Goal: Task Accomplishment & Management: Use online tool/utility

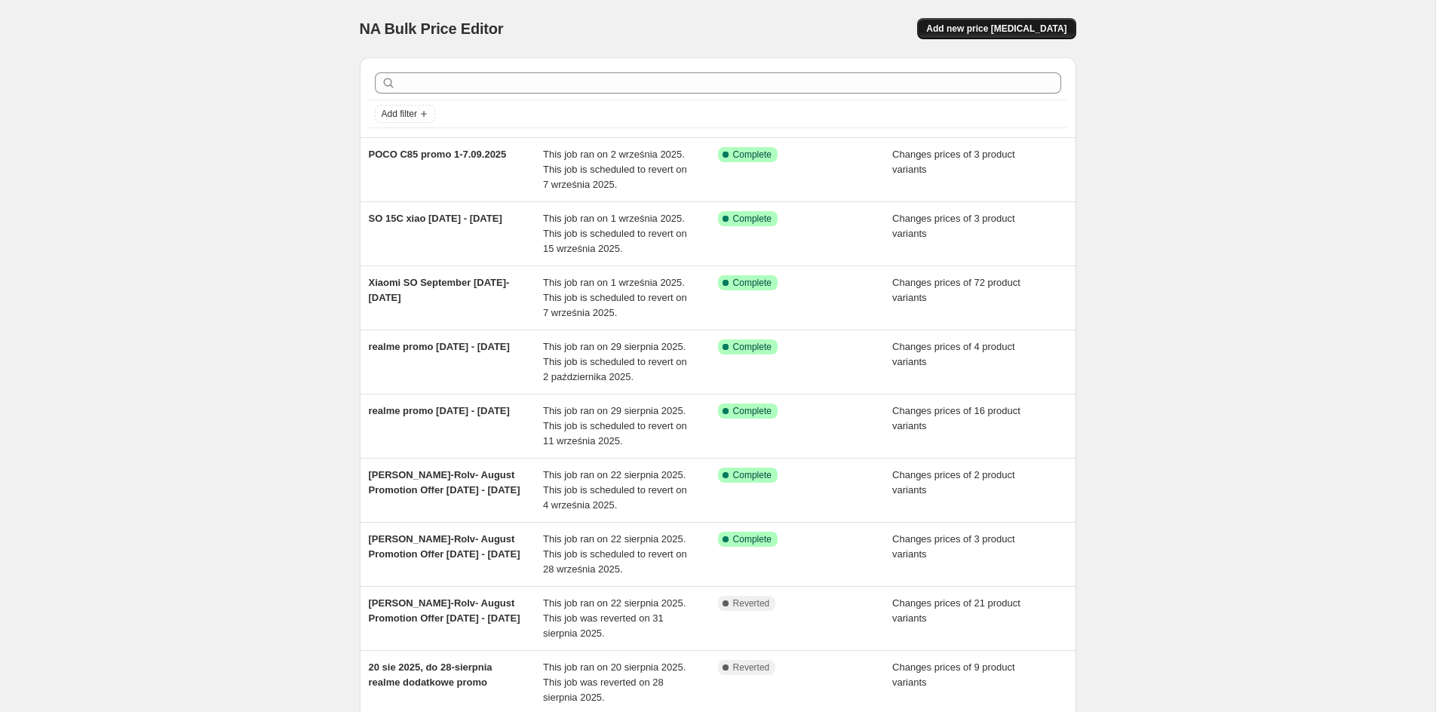
click at [991, 24] on span "Add new price [MEDICAL_DATA]" at bounding box center [996, 29] width 140 height 12
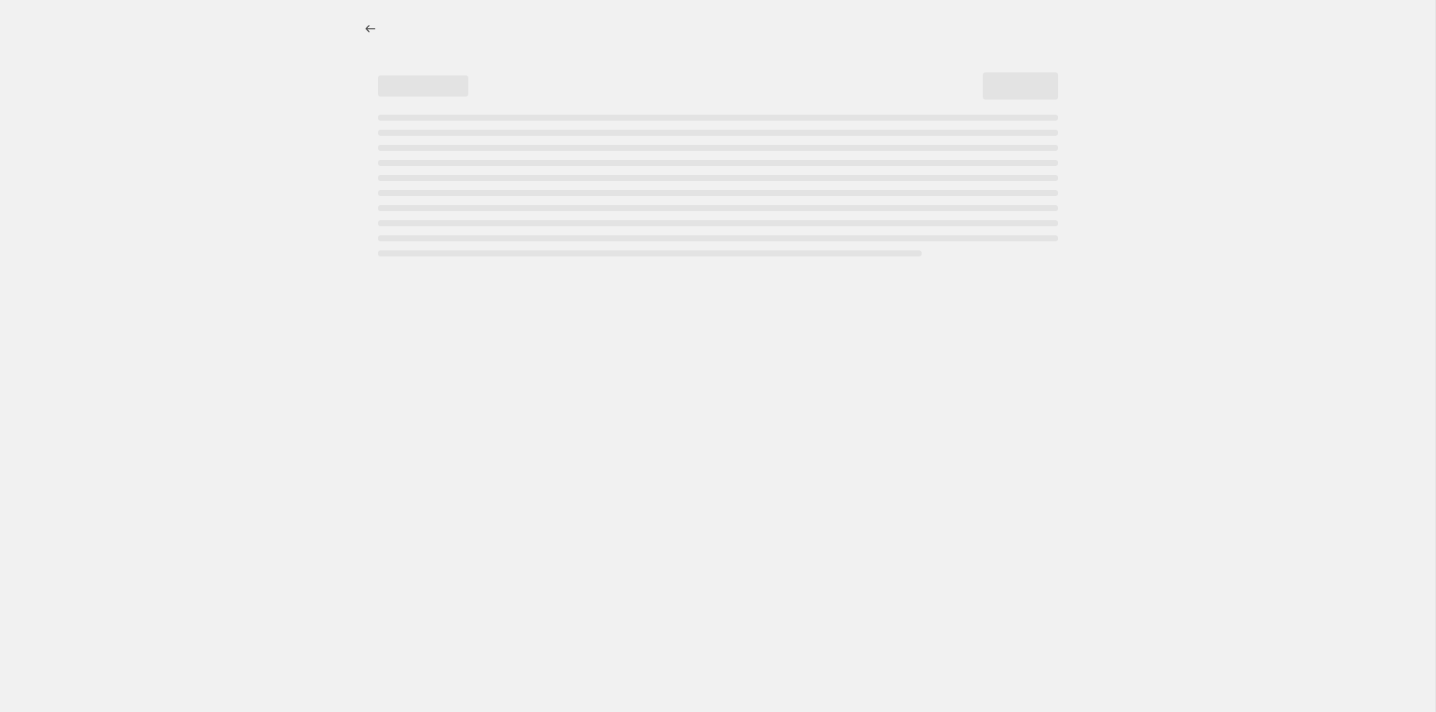
select select "percentage"
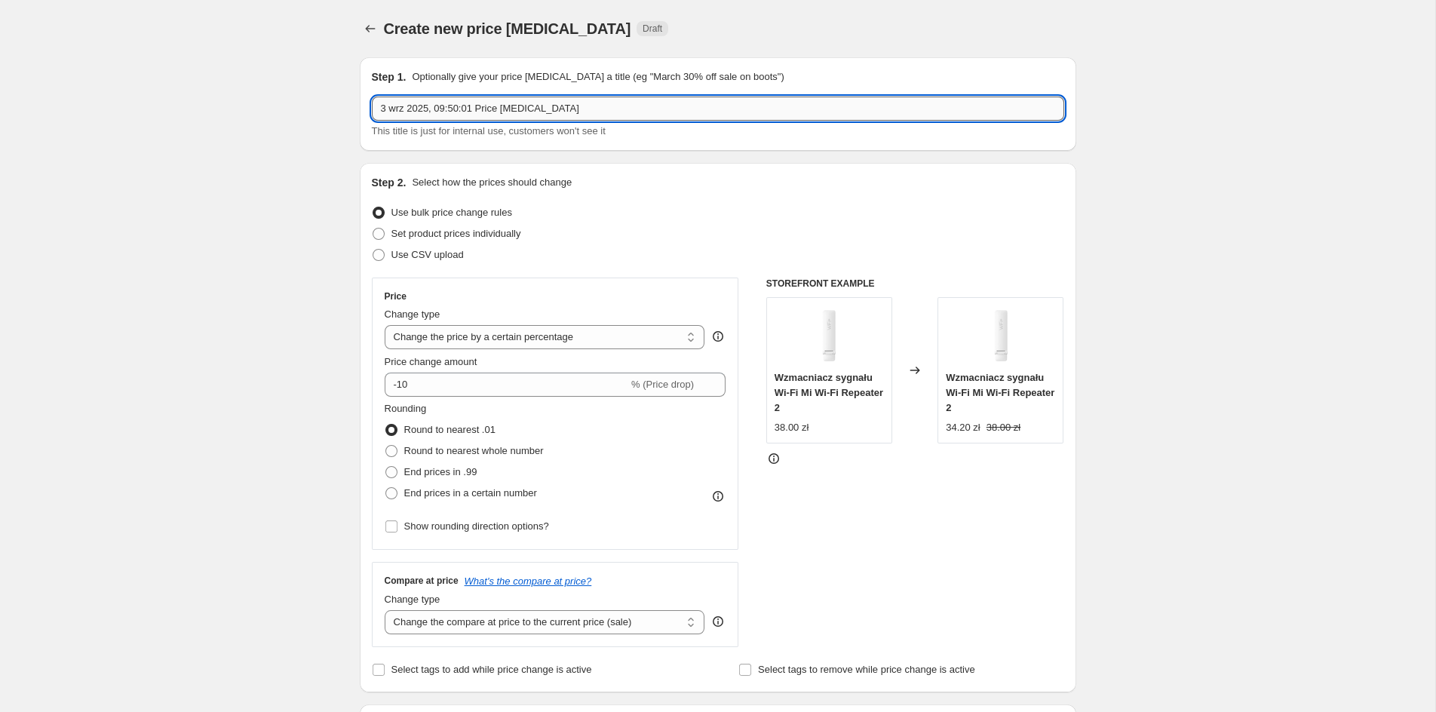
drag, startPoint x: 472, startPoint y: 109, endPoint x: 752, endPoint y: 146, distance: 282.3
click at [752, 121] on input "3 wrz 2025, 09:50:01 Price [MEDICAL_DATA]" at bounding box center [718, 109] width 693 height 24
type input "3 wrz 2025, 09:50:01 HONOR 20 [PERSON_NAME] UFN"
click at [432, 254] on span "Use CSV upload" at bounding box center [428, 254] width 72 height 11
click at [373, 250] on input "Use CSV upload" at bounding box center [373, 249] width 1 height 1
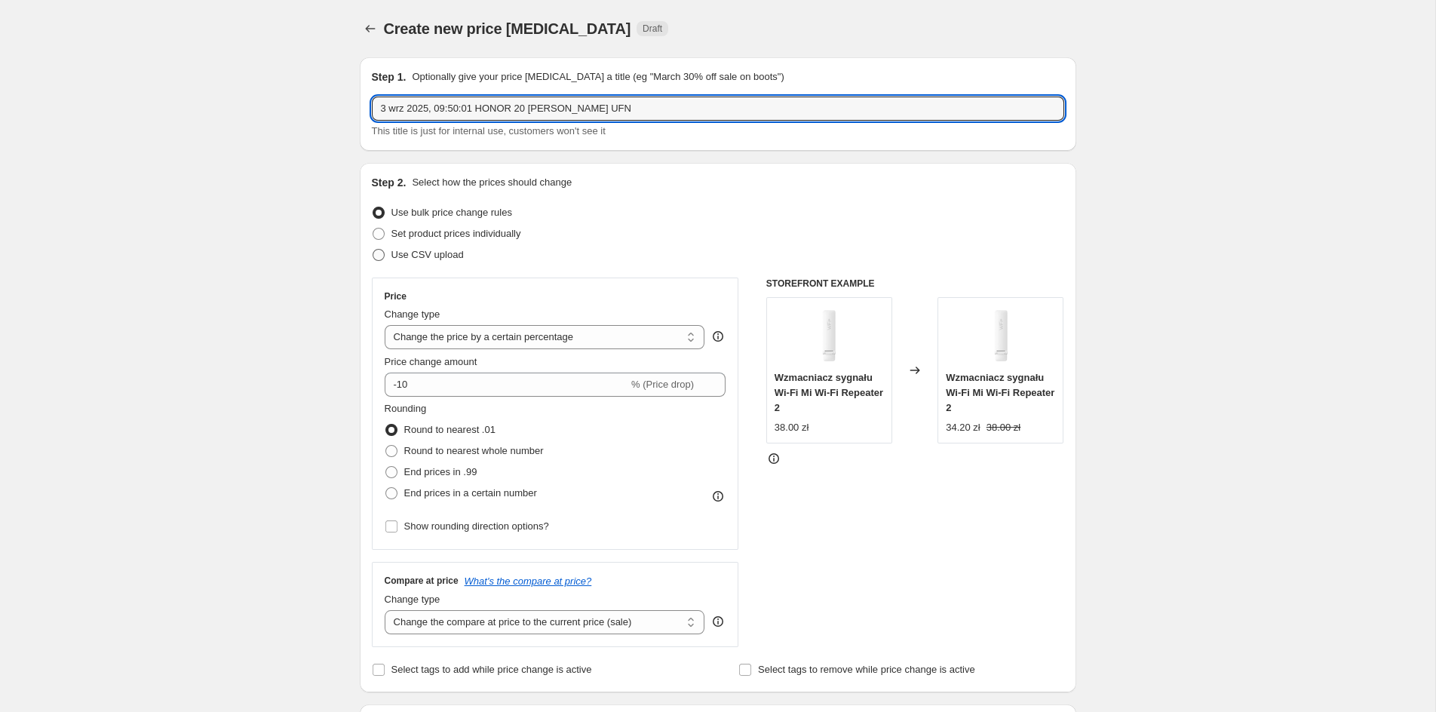
radio input "true"
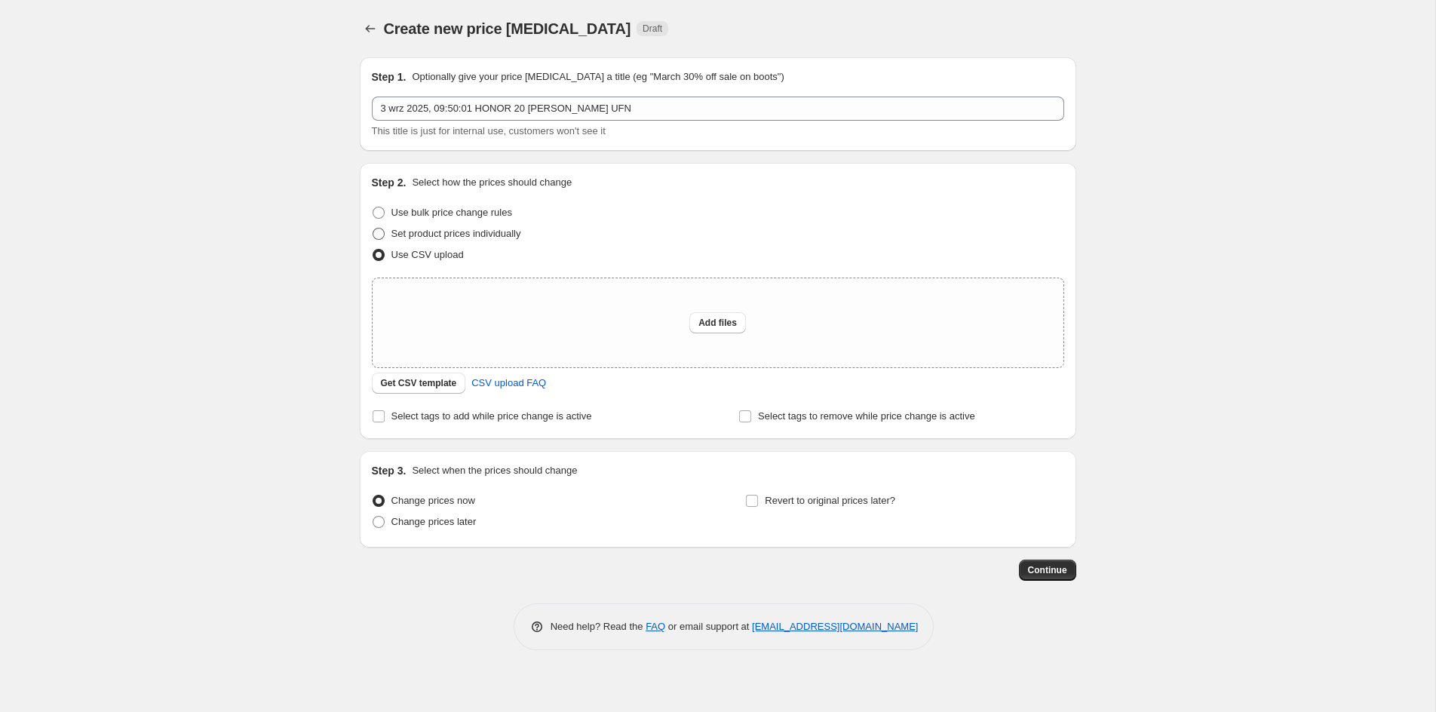
click at [426, 234] on span "Set product prices individually" at bounding box center [457, 233] width 130 height 11
click at [373, 229] on input "Set product prices individually" at bounding box center [373, 228] width 1 height 1
radio input "true"
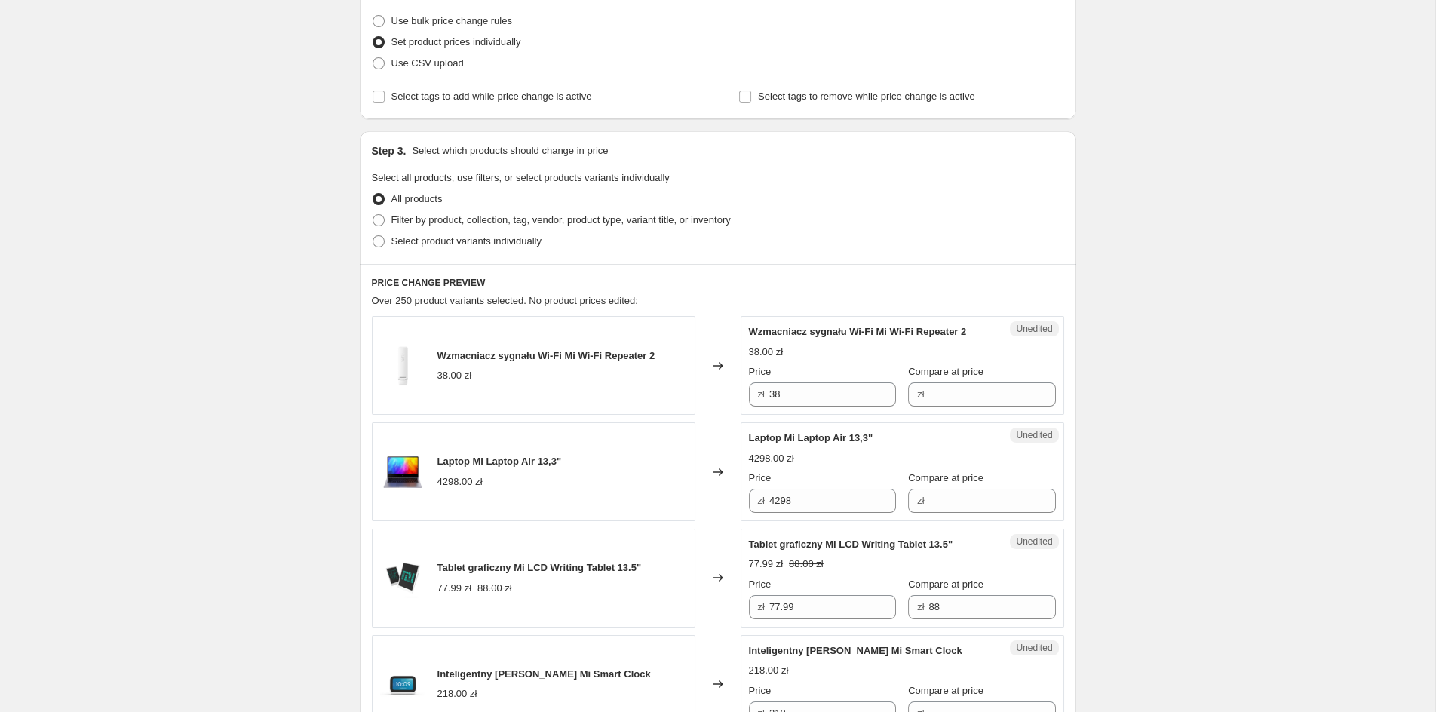
scroll to position [242, 0]
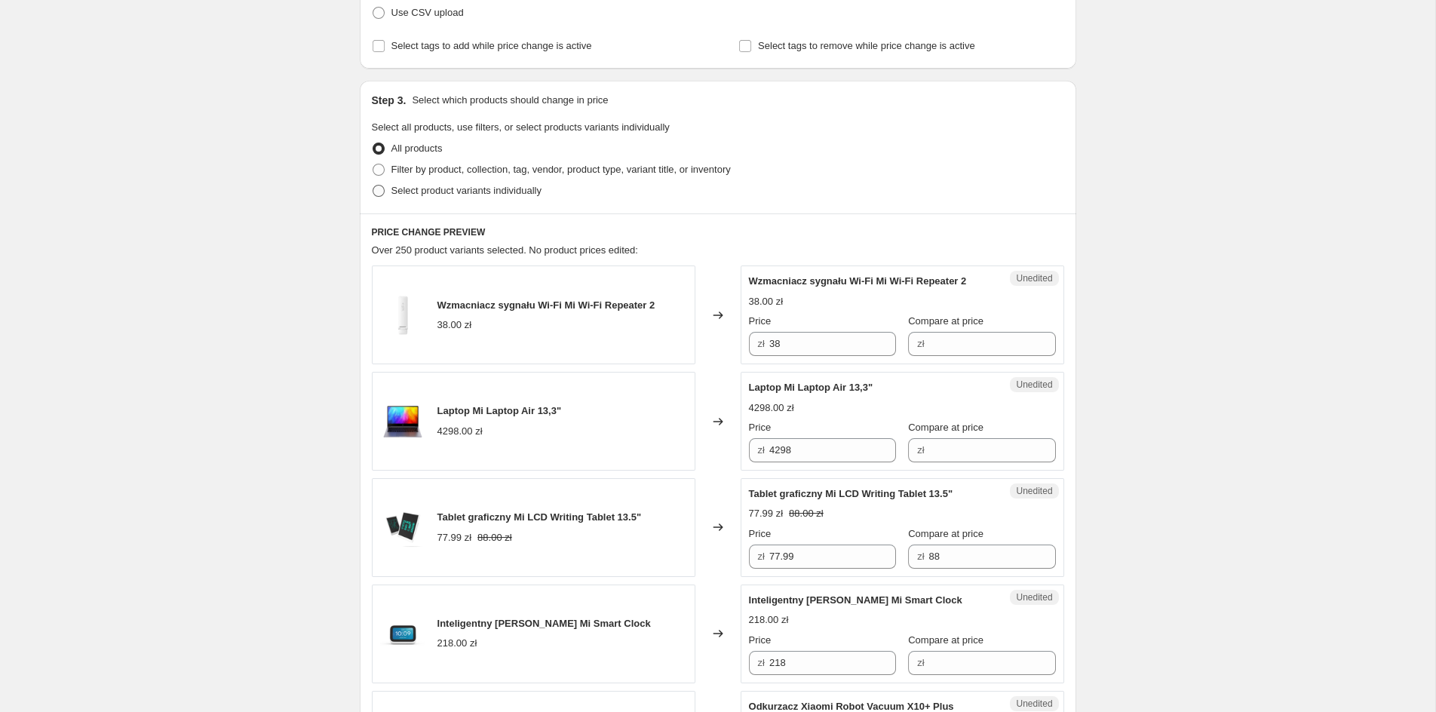
click at [421, 190] on span "Select product variants individually" at bounding box center [467, 190] width 150 height 11
click at [373, 186] on input "Select product variants individually" at bounding box center [373, 185] width 1 height 1
radio input "true"
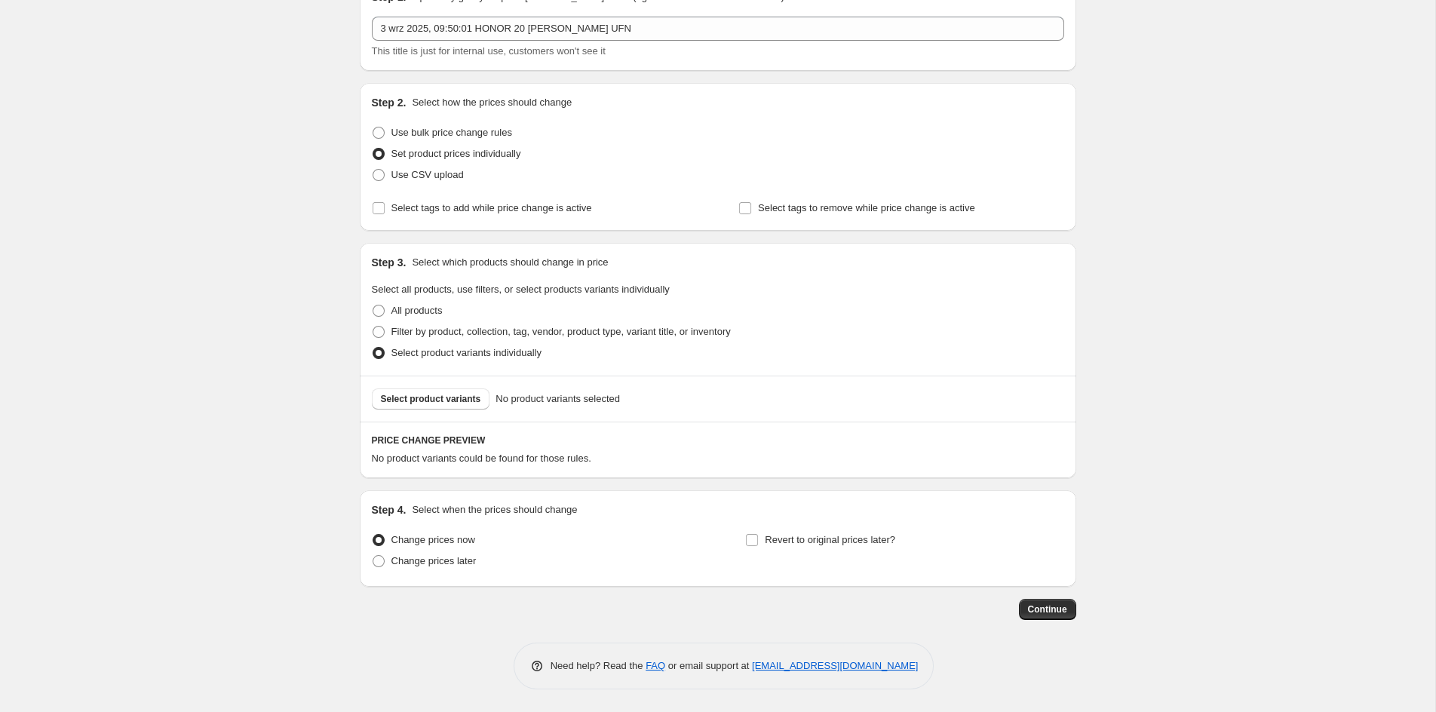
scroll to position [81, 0]
click at [443, 400] on span "Select product variants" at bounding box center [431, 399] width 100 height 12
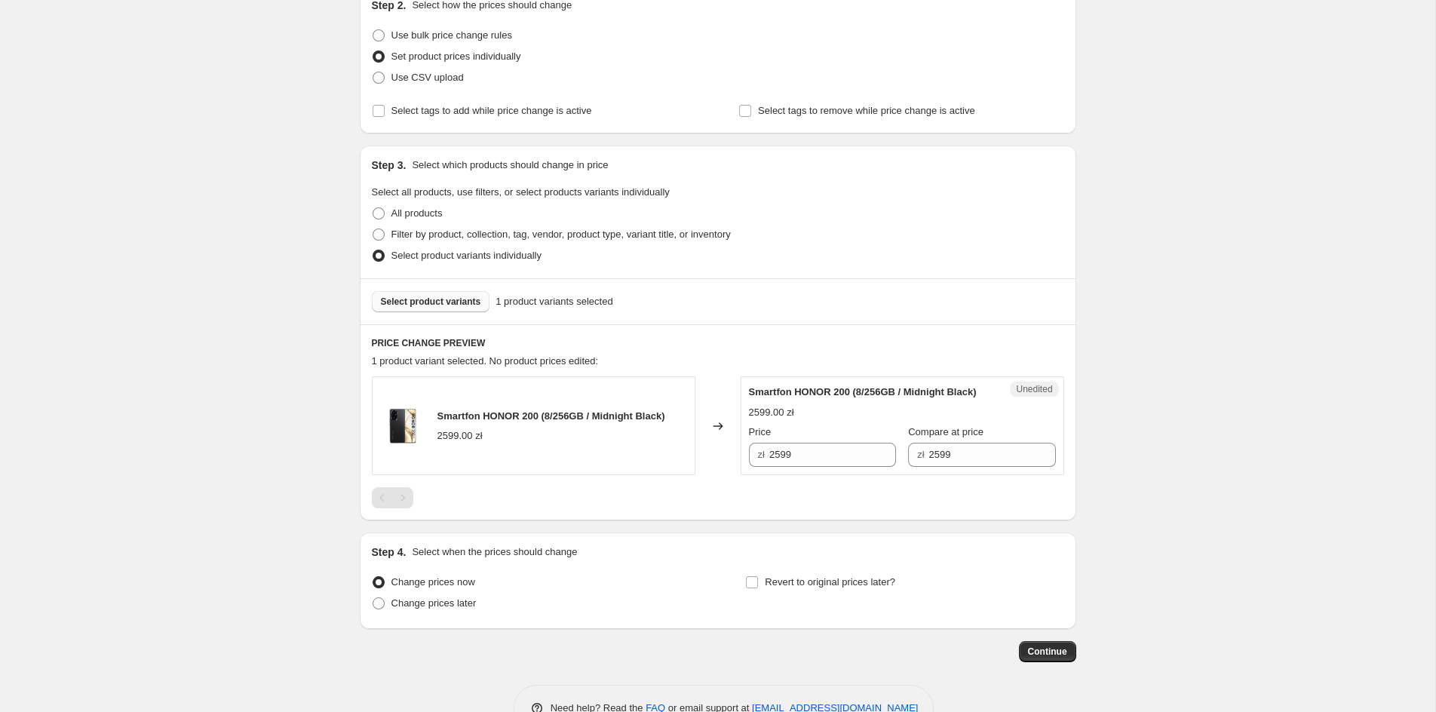
scroll to position [235, 0]
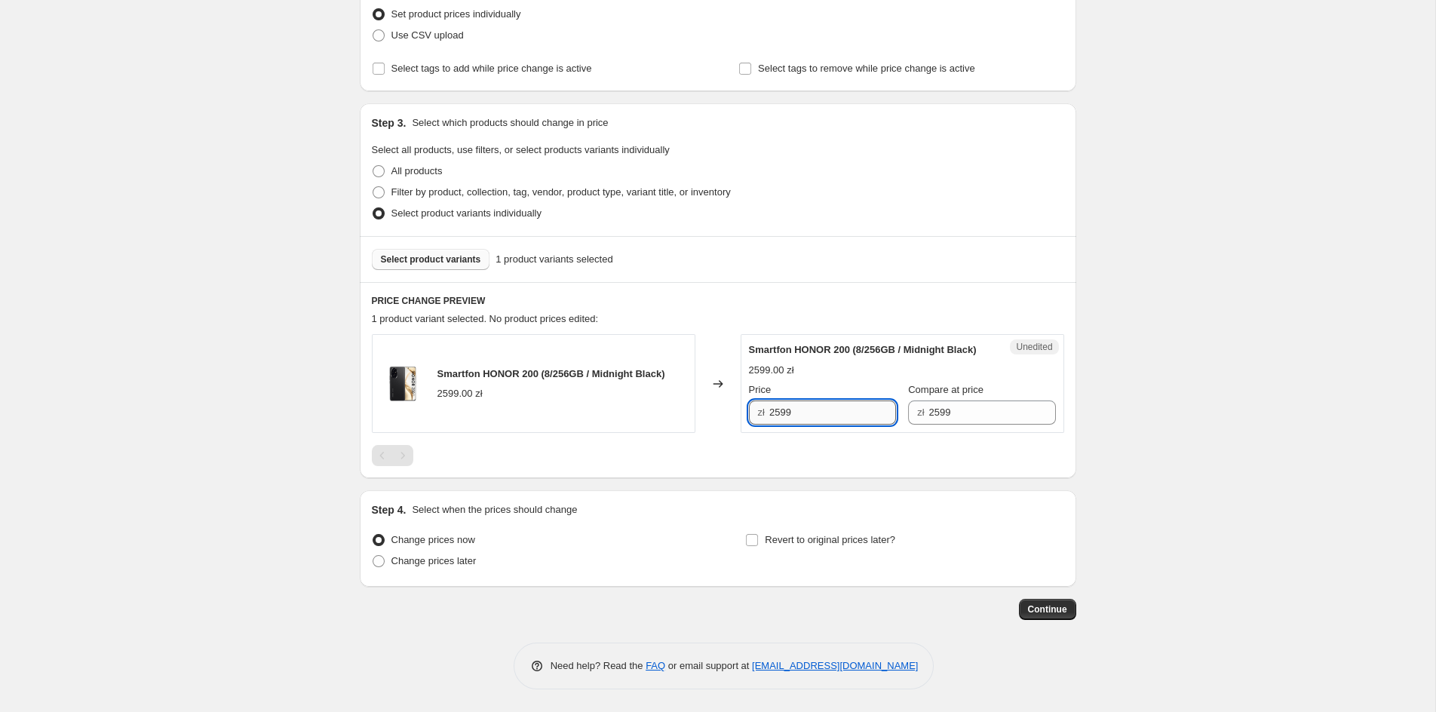
click at [834, 413] on input "2599" at bounding box center [832, 413] width 127 height 24
click at [855, 411] on input "1074,99" at bounding box center [832, 413] width 127 height 24
click at [1227, 422] on div "Create new price [MEDICAL_DATA]. This page is ready Create new price [MEDICAL_D…" at bounding box center [718, 246] width 1436 height 932
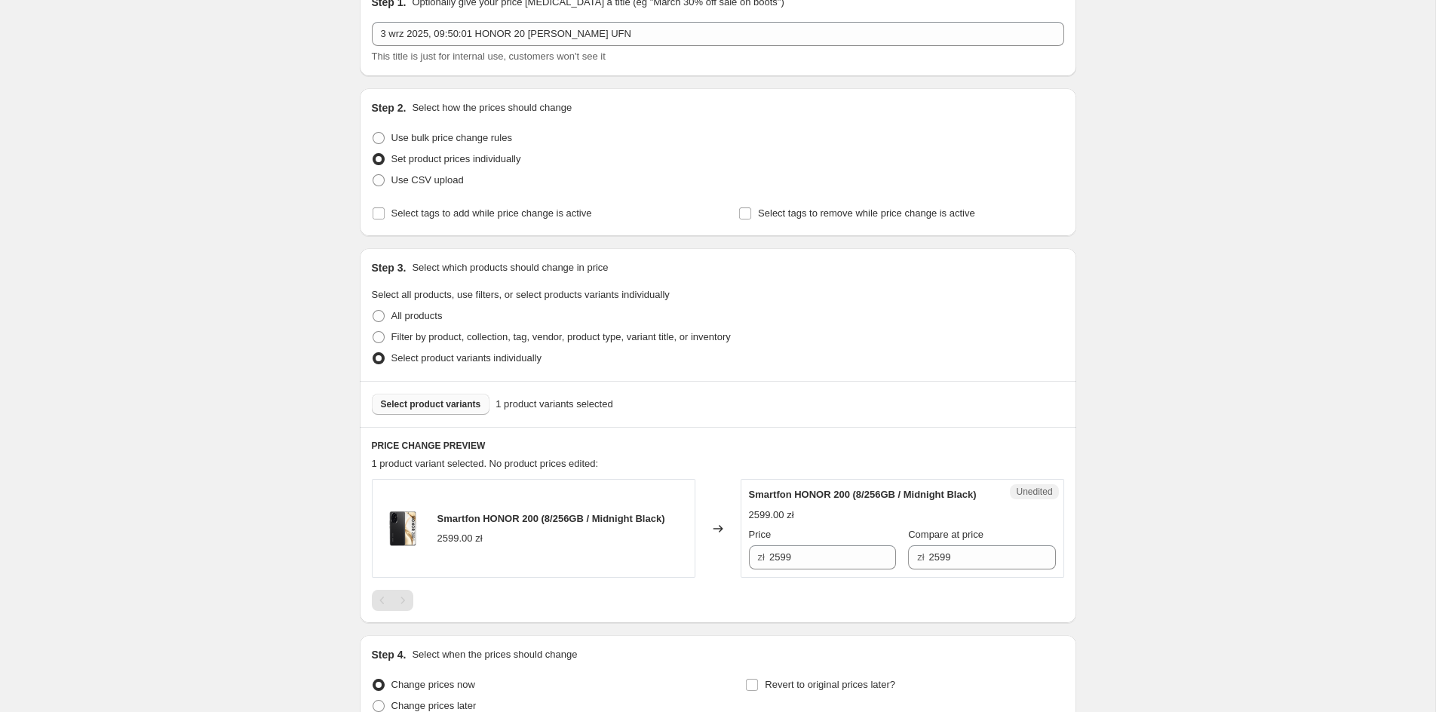
scroll to position [81, 0]
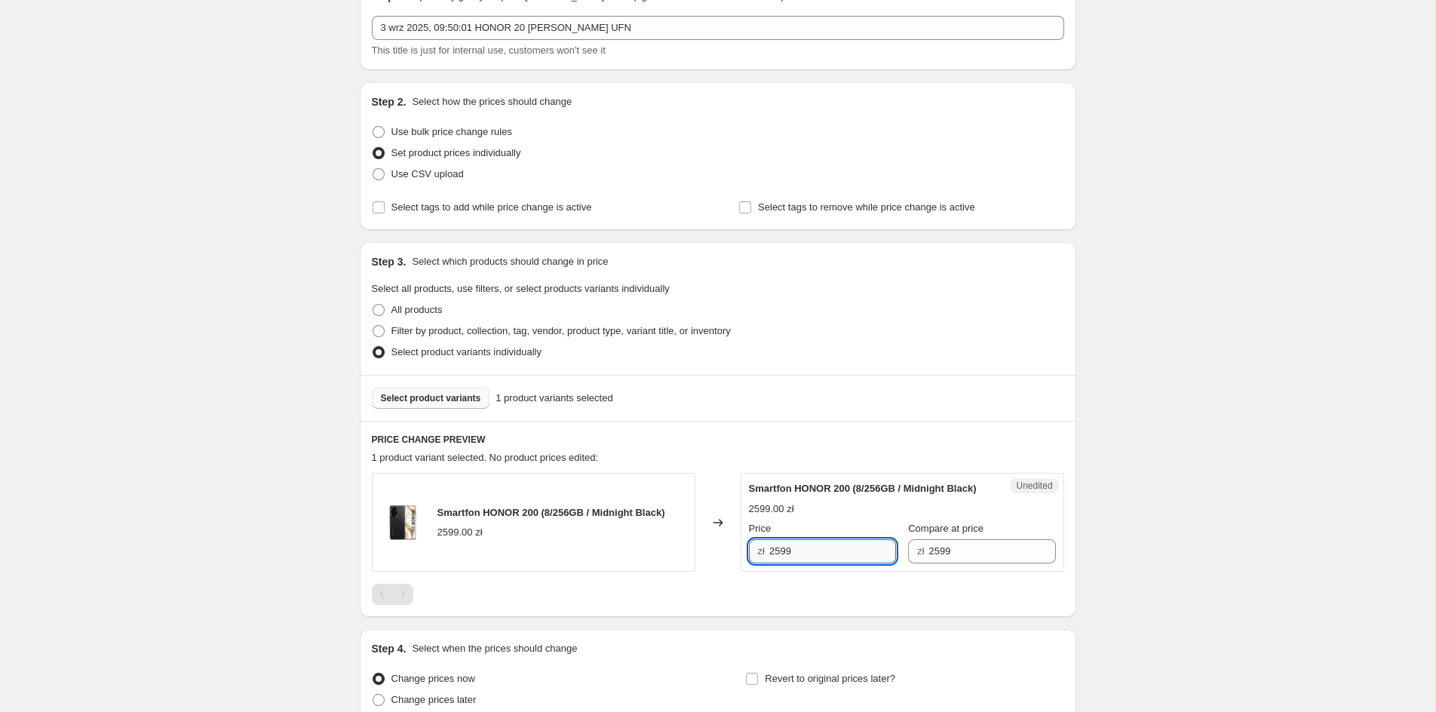
click at [803, 564] on input "2599" at bounding box center [832, 551] width 127 height 24
drag, startPoint x: 803, startPoint y: 571, endPoint x: 713, endPoint y: 568, distance: 89.8
click at [769, 564] on input "2599" at bounding box center [832, 551] width 127 height 24
click at [1284, 607] on div "Create new price [MEDICAL_DATA]. This page is ready Create new price [MEDICAL_D…" at bounding box center [718, 385] width 1436 height 932
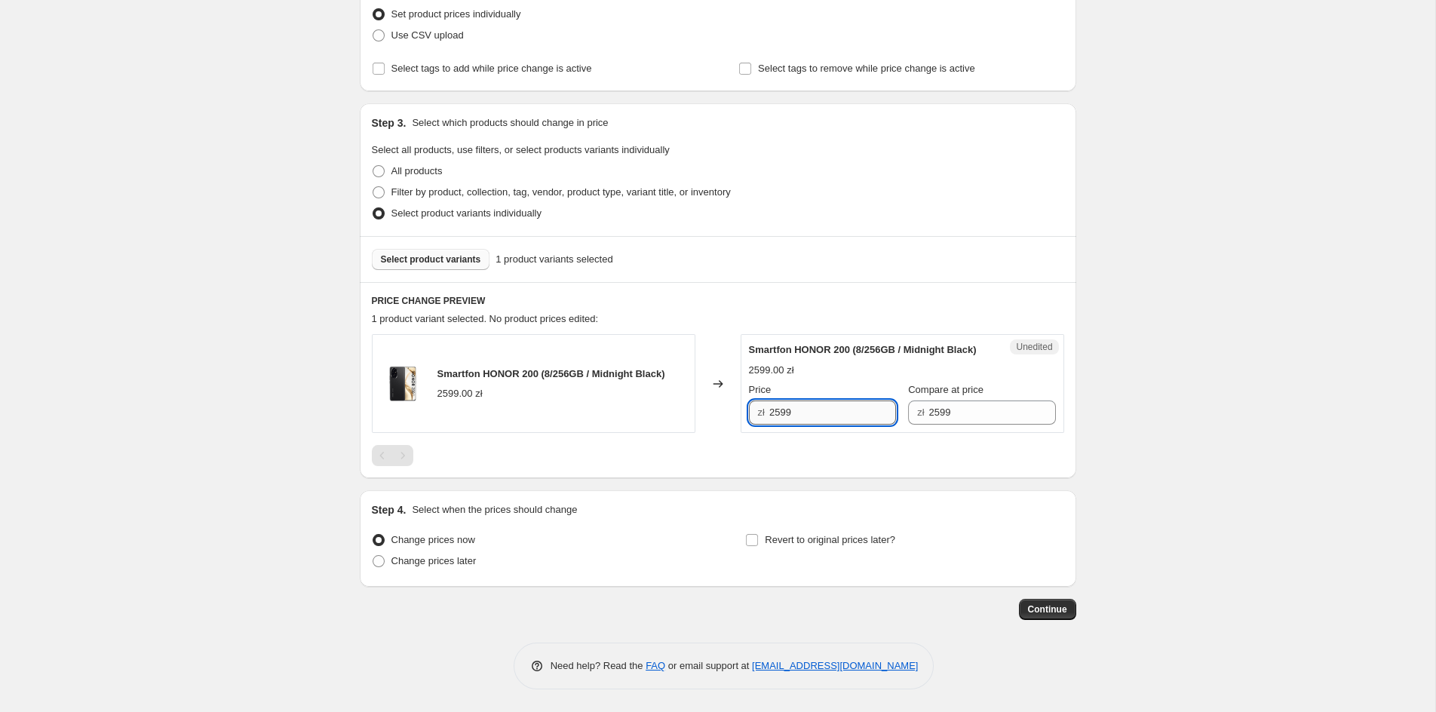
click at [800, 416] on input "2599" at bounding box center [832, 413] width 127 height 24
type input "1074.99"
click at [1039, 610] on span "Continue" at bounding box center [1047, 610] width 39 height 12
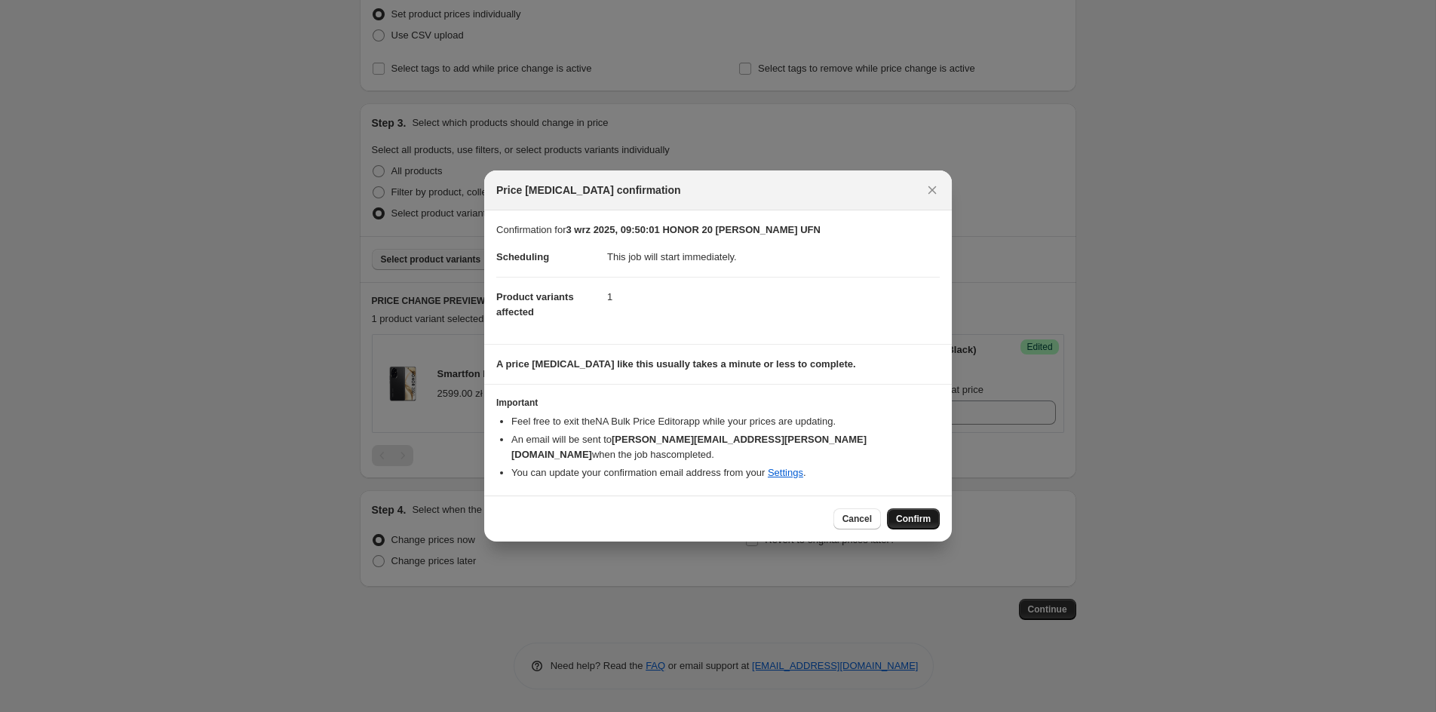
click at [913, 513] on span "Confirm" at bounding box center [913, 519] width 35 height 12
